Goal: Task Accomplishment & Management: Complete application form

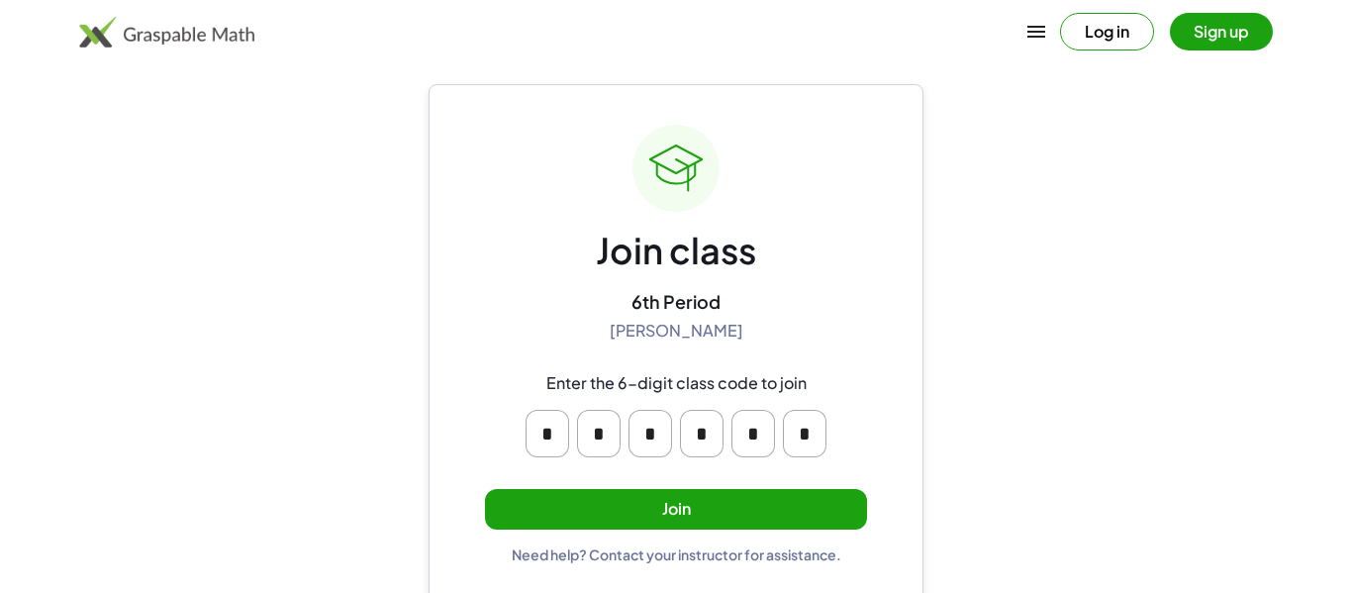
scroll to position [38, 0]
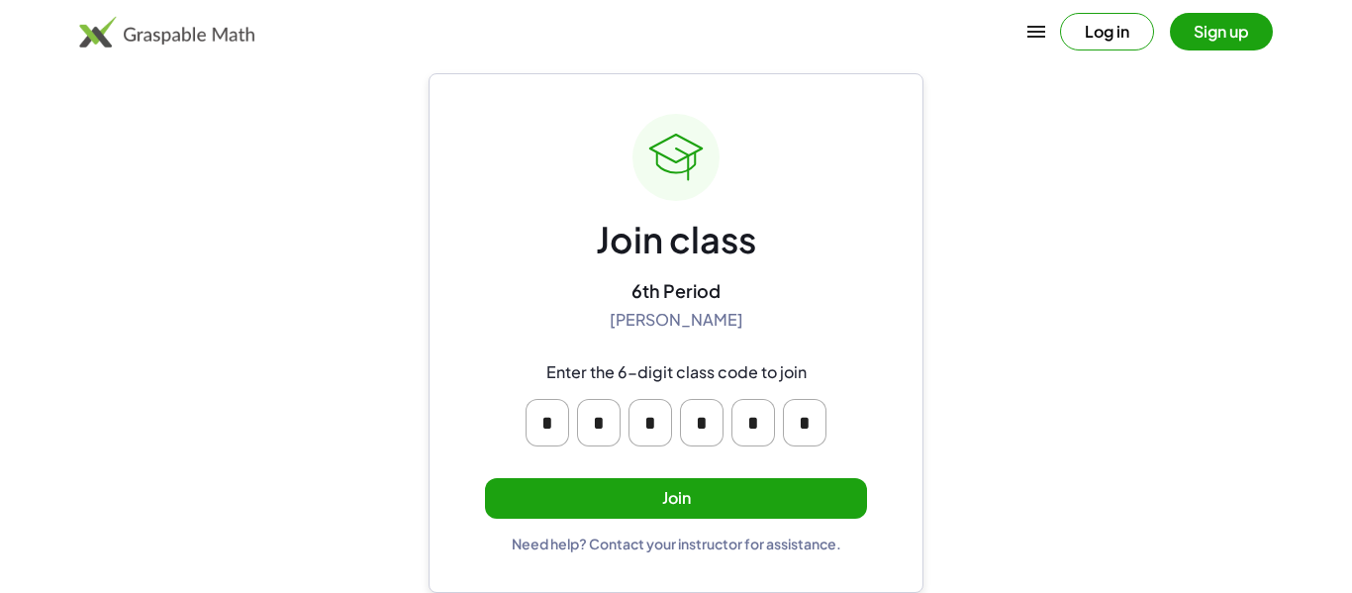
click at [690, 493] on button "Join" at bounding box center [676, 498] width 382 height 41
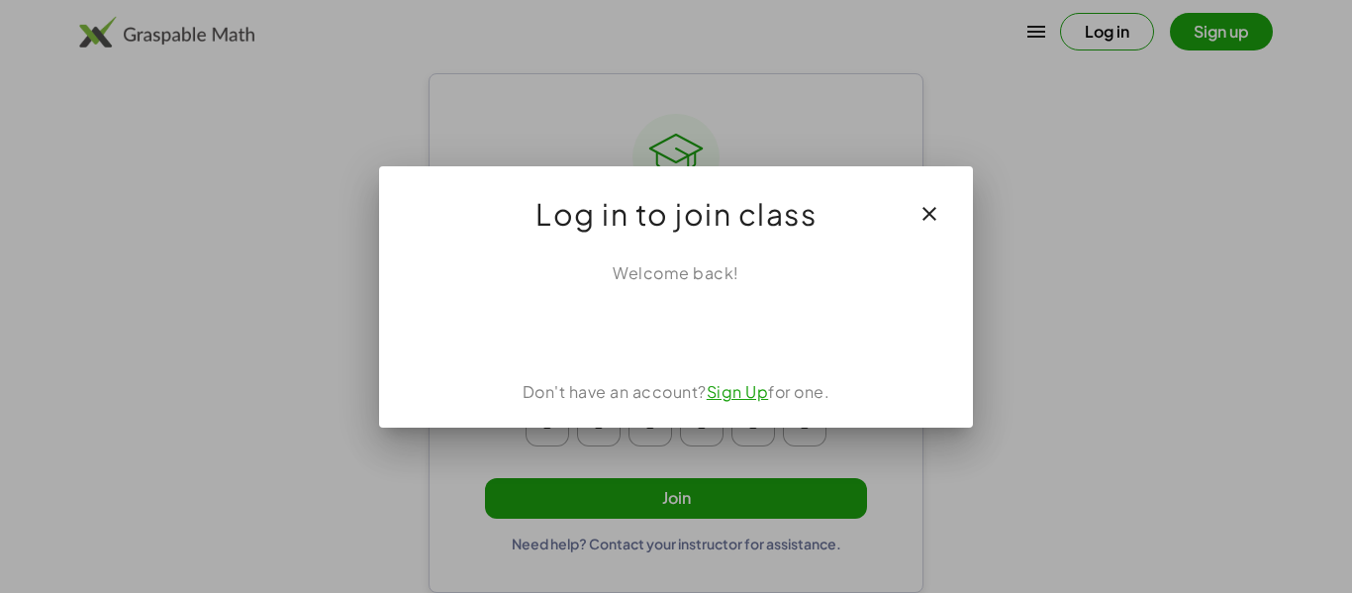
scroll to position [0, 0]
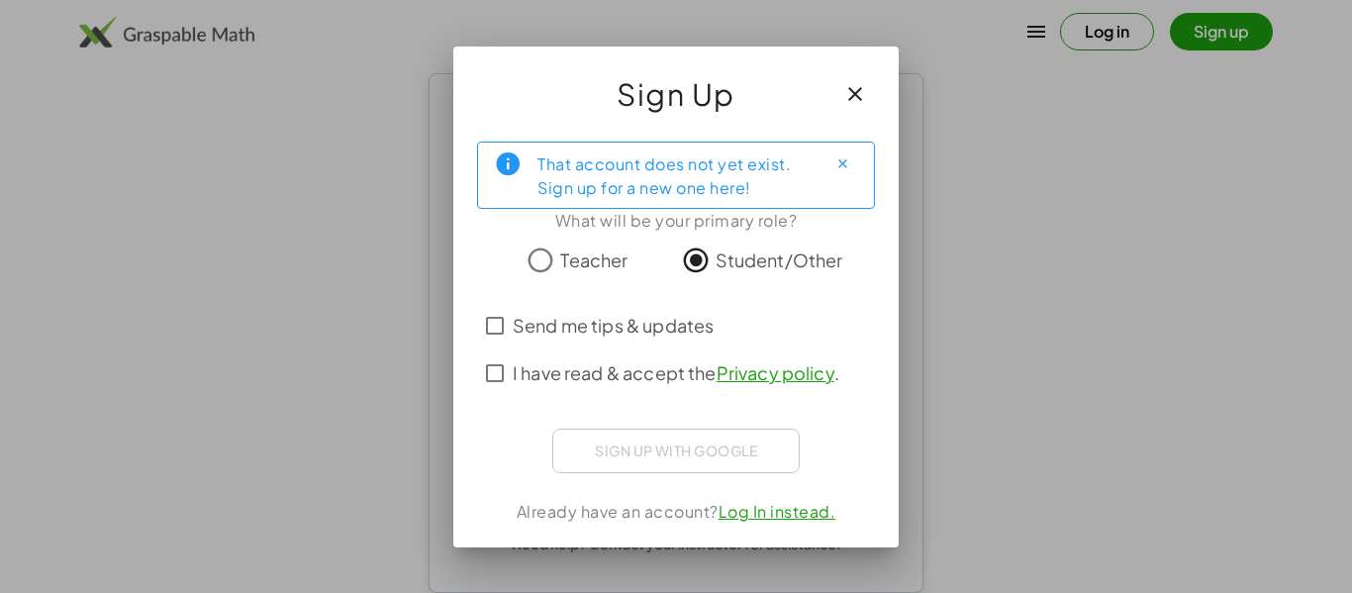
click at [845, 164] on icon "Close" at bounding box center [842, 163] width 15 height 15
